Goal: Transaction & Acquisition: Purchase product/service

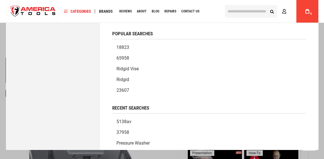
click at [244, 13] on input "text" at bounding box center [251, 11] width 52 height 12
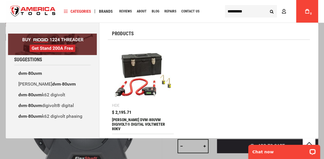
type input "*********"
click at [160, 78] on img at bounding box center [143, 75] width 56 height 56
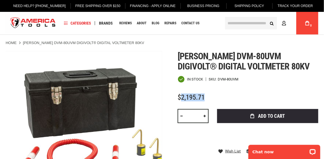
drag, startPoint x: 216, startPoint y: 98, endPoint x: 182, endPoint y: 99, distance: 33.8
click at [182, 99] on div "$2,195.71" at bounding box center [248, 97] width 141 height 7
copy span "2,195.71"
